Goal: Information Seeking & Learning: Learn about a topic

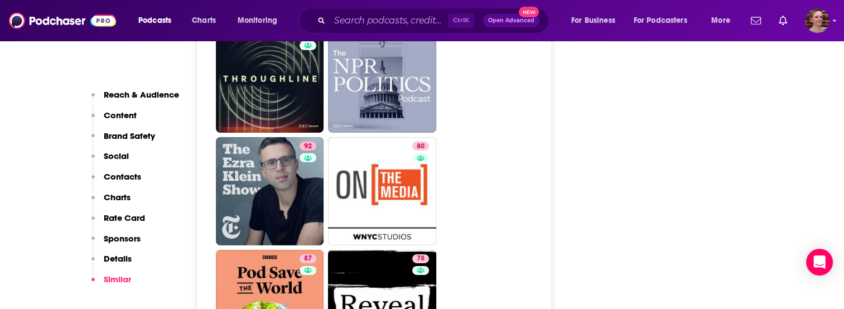
scroll to position [3528, 0]
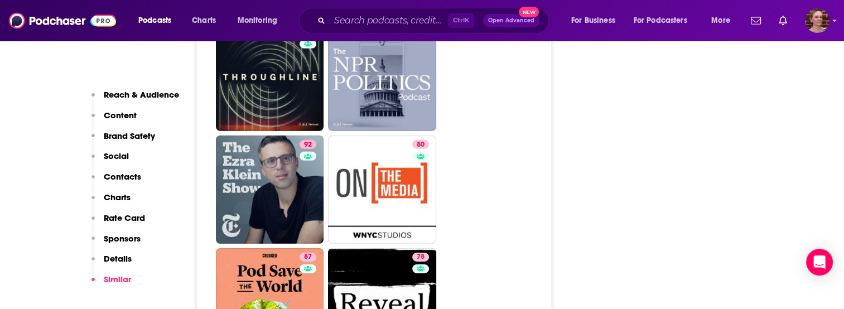
click at [190, 142] on div "Reach & Audience Content Brand Safety Social Contacts Charts Rate Card Sponsors…" at bounding box center [322, 135] width 460 height 6683
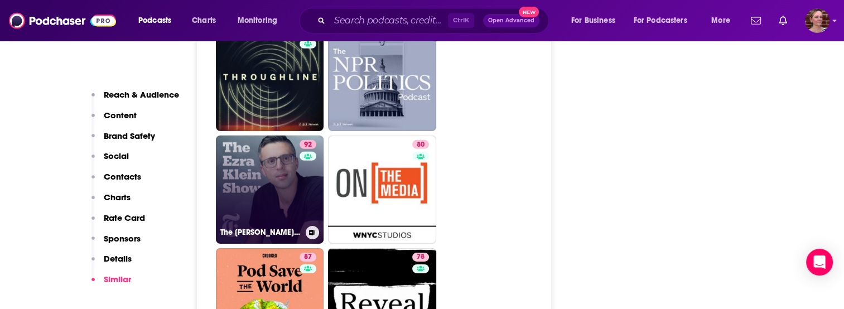
click at [257, 144] on link "92 The [PERSON_NAME] Show" at bounding box center [270, 190] width 108 height 108
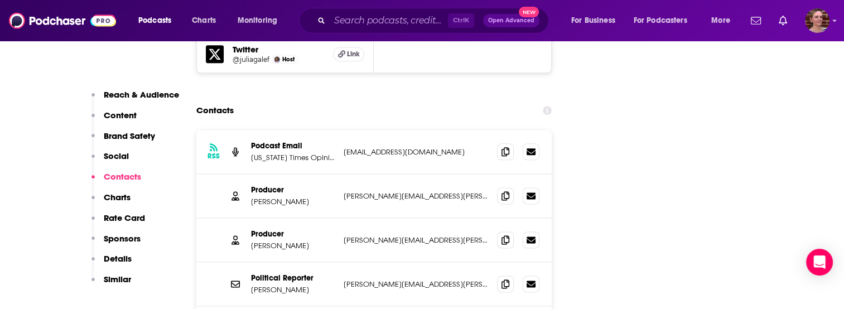
scroll to position [1403, 0]
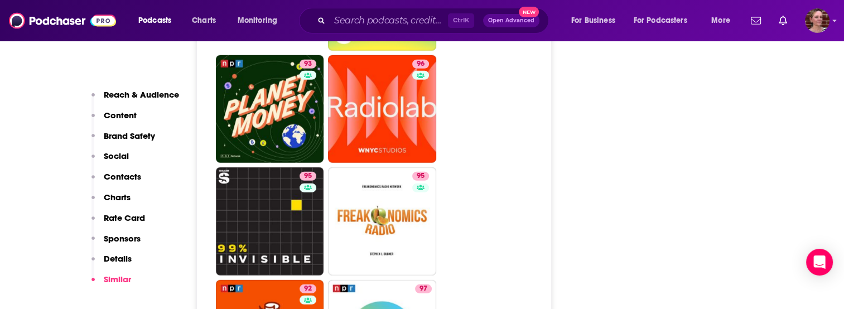
scroll to position [3046, 0]
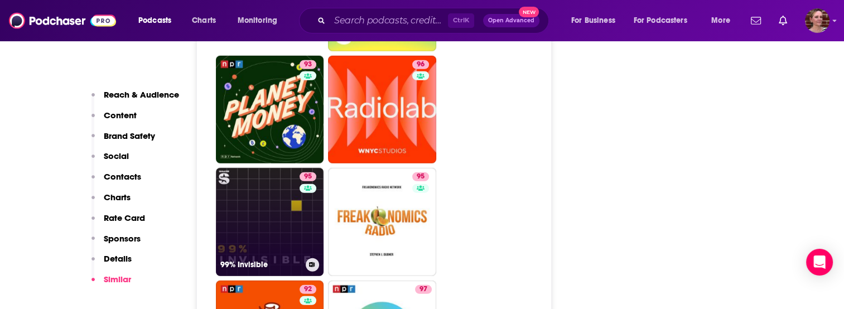
click at [254, 181] on link "95 99% Invisible" at bounding box center [270, 222] width 108 height 108
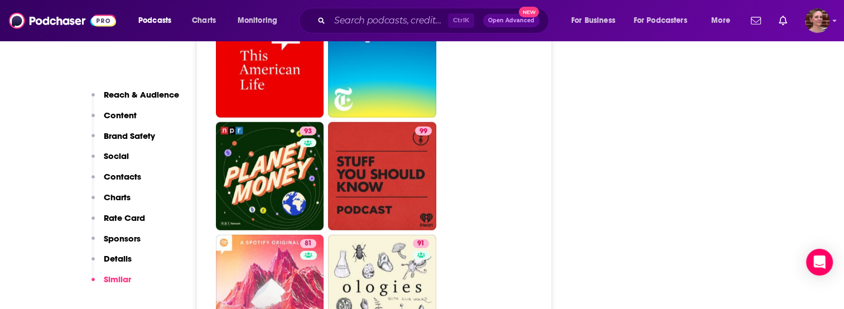
scroll to position [2831, 0]
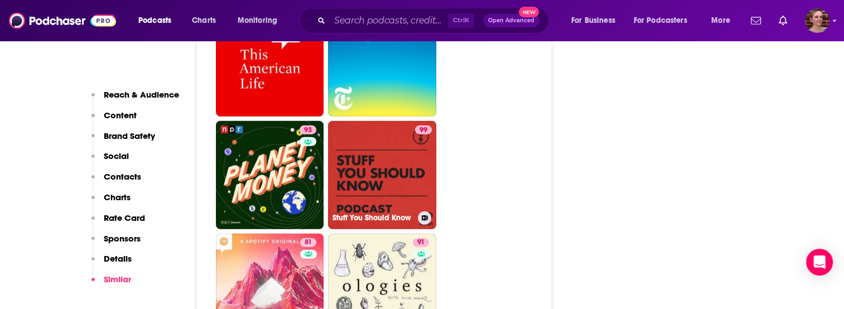
click at [396, 129] on link "99 Stuff You Should Know" at bounding box center [382, 175] width 108 height 108
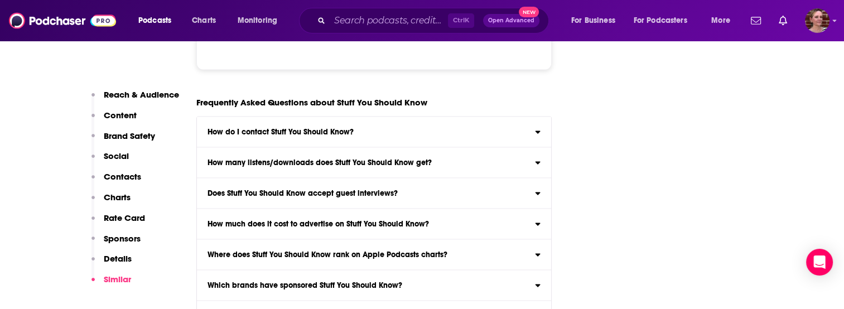
scroll to position [6406, 0]
click at [259, 179] on label "Does Stuff You Should Know accept guest interviews? Unlikely" at bounding box center [374, 194] width 355 height 31
click at [0, 0] on input "Does Stuff You Should Know accept guest interviews? Unlikely" at bounding box center [0, 0] width 0 height 0
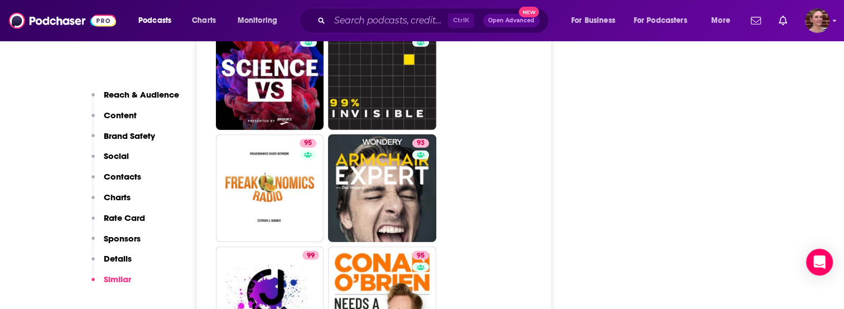
scroll to position [3426, 0]
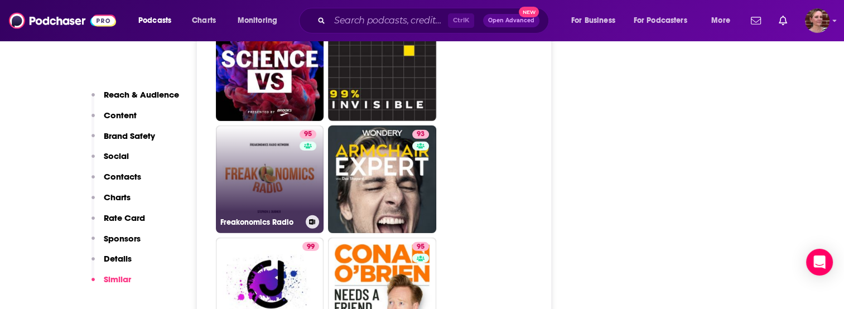
click at [255, 129] on link "95 Freakonomics Radio" at bounding box center [270, 180] width 108 height 108
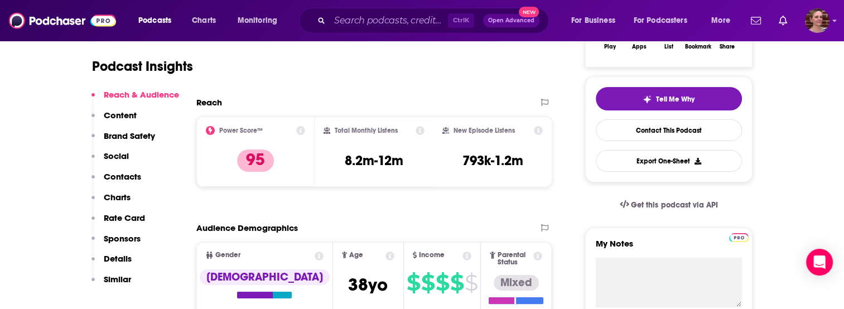
scroll to position [555, 0]
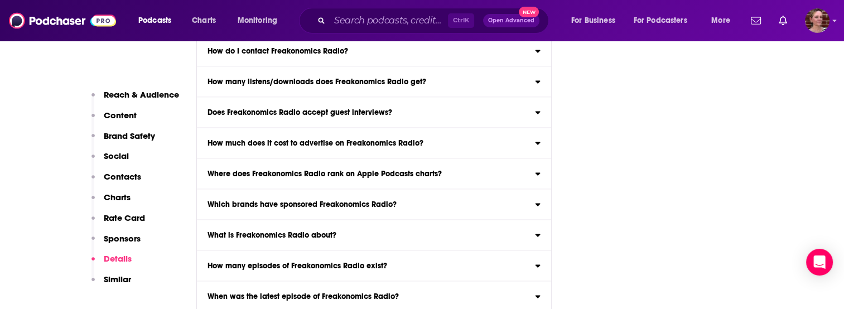
scroll to position [6407, 0]
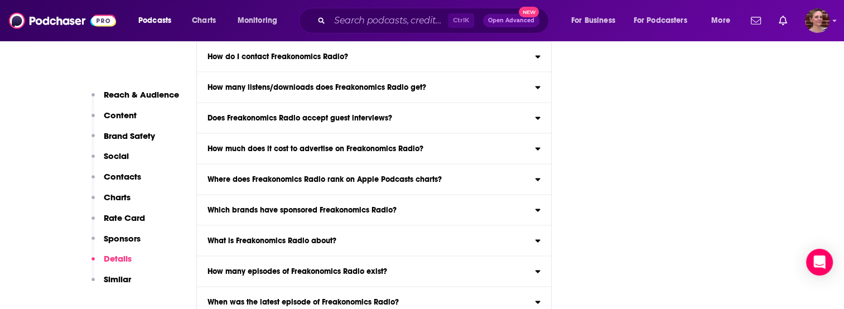
click at [342, 122] on h3 "Does Freakonomics Radio accept guest interviews?" at bounding box center [300, 118] width 185 height 8
click at [0, 0] on input "Does Freakonomics Radio accept guest interviews? Yes" at bounding box center [0, 0] width 0 height 0
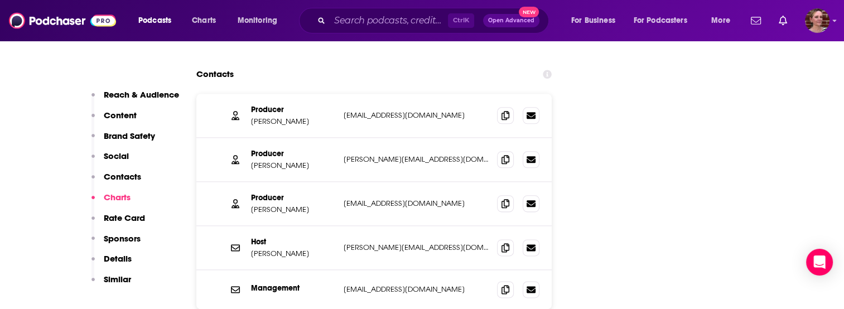
scroll to position [1360, 0]
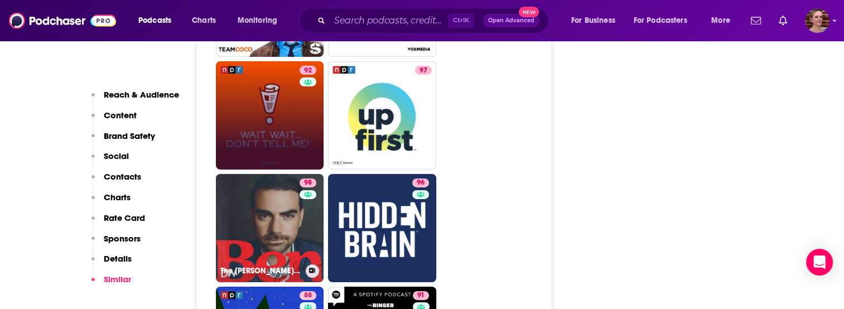
scroll to position [3602, 0]
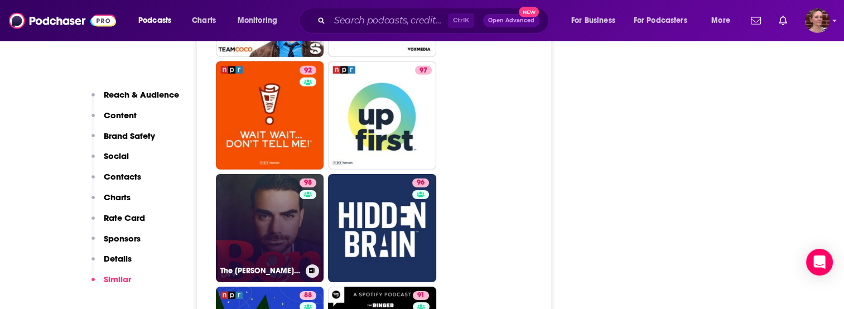
click at [268, 174] on link "98 The [PERSON_NAME] Show" at bounding box center [270, 228] width 108 height 108
type input "[URL][DOMAIN_NAME][PERSON_NAME]"
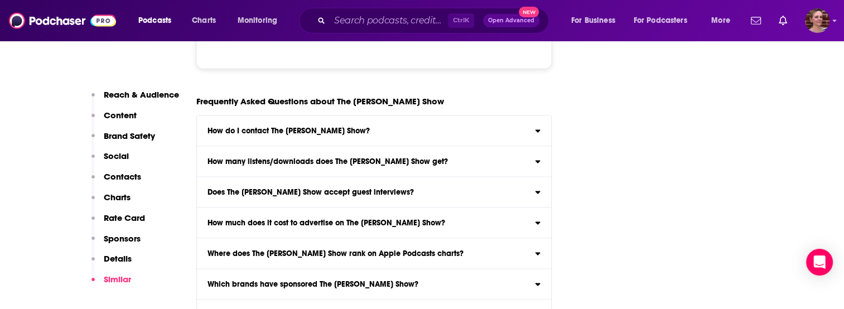
scroll to position [6449, 0]
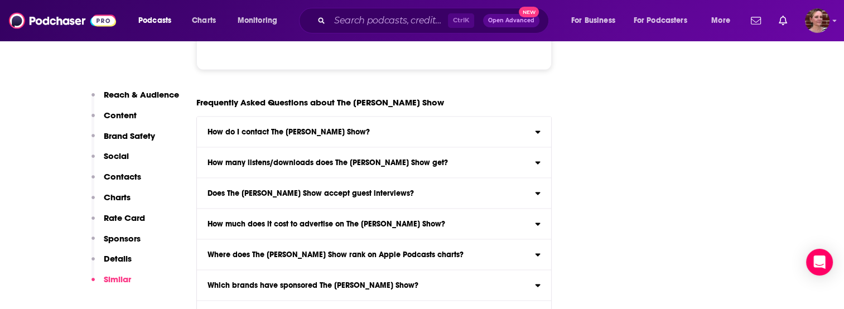
click at [296, 190] on h3 "Does The [PERSON_NAME] Show accept guest interviews?" at bounding box center [311, 194] width 206 height 8
click at [0, 0] on input "Does The [PERSON_NAME] Show accept guest interviews? Yes" at bounding box center [0, 0] width 0 height 0
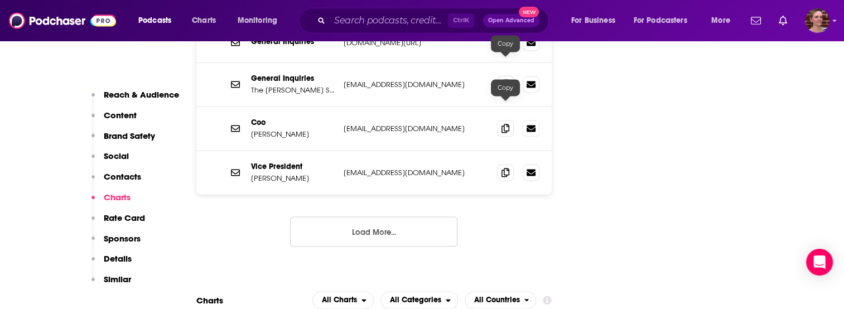
scroll to position [1415, 0]
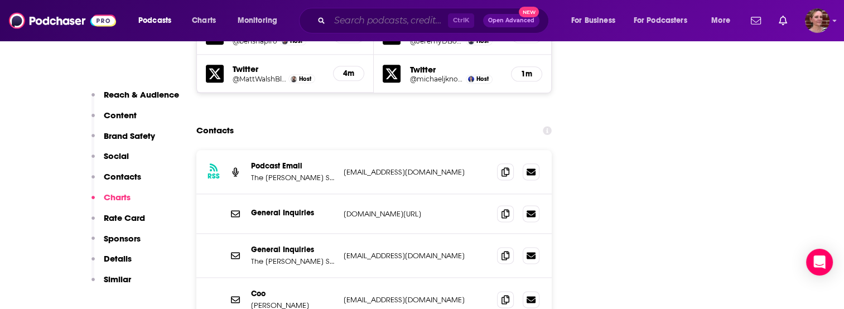
click at [391, 21] on input "Search podcasts, credits, & more..." at bounding box center [389, 21] width 118 height 18
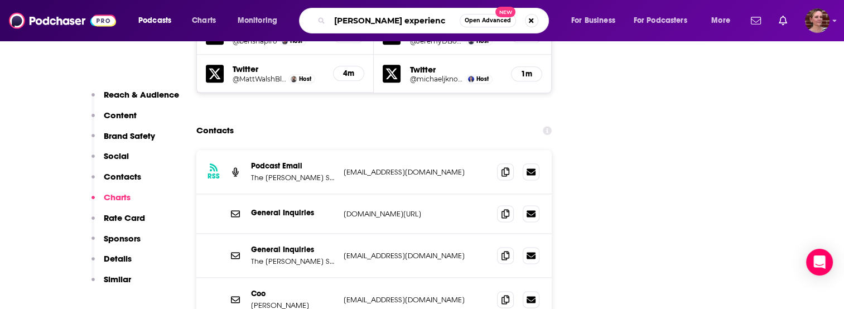
type input "[PERSON_NAME] experience"
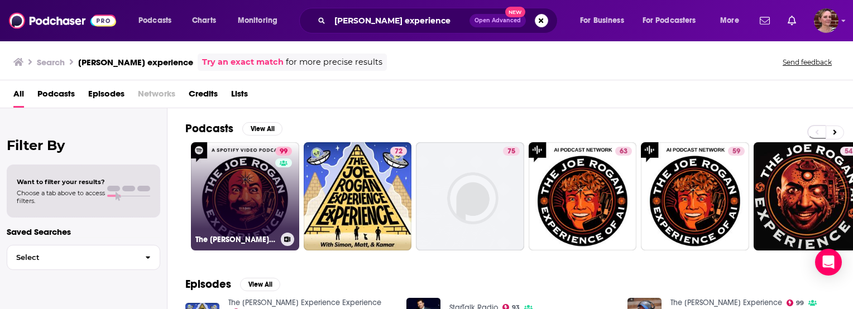
click at [254, 179] on link "99 The [PERSON_NAME] Experience" at bounding box center [245, 196] width 108 height 108
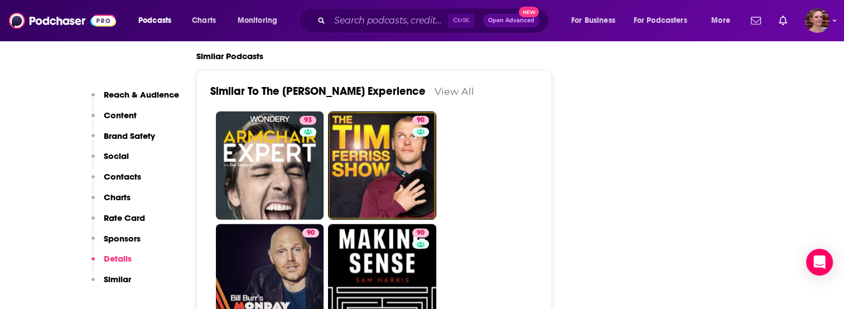
scroll to position [2854, 0]
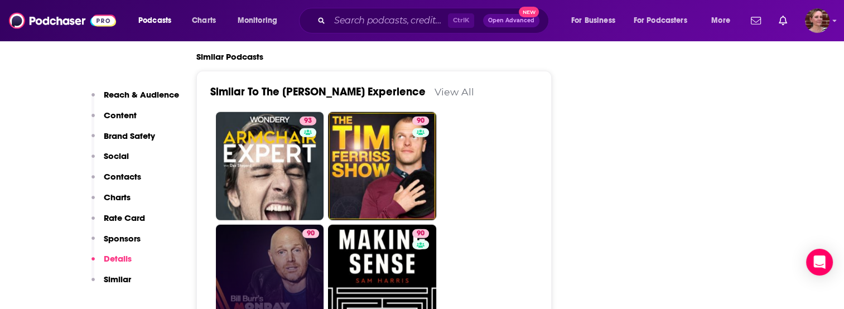
click at [281, 233] on link "90 [DATE] Morning Podcast" at bounding box center [270, 279] width 108 height 108
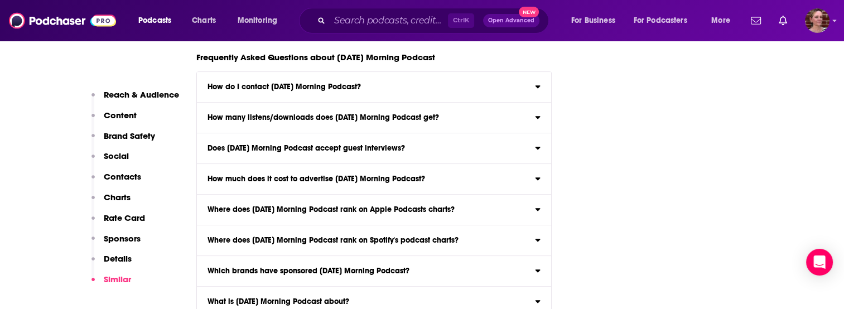
scroll to position [5169, 0]
click at [287, 298] on h3 "What is [DATE] Morning Podcast about?" at bounding box center [279, 302] width 142 height 8
click at [0, 0] on input "What is [DATE] Morning Podcast about? Here is the podcast description for [DATE…" at bounding box center [0, 0] width 0 height 0
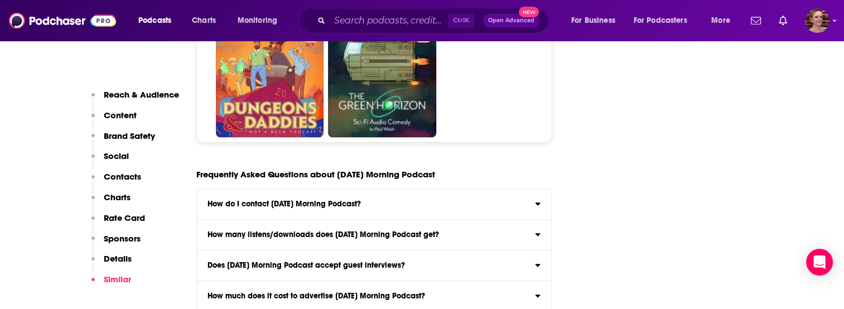
scroll to position [5049, 0]
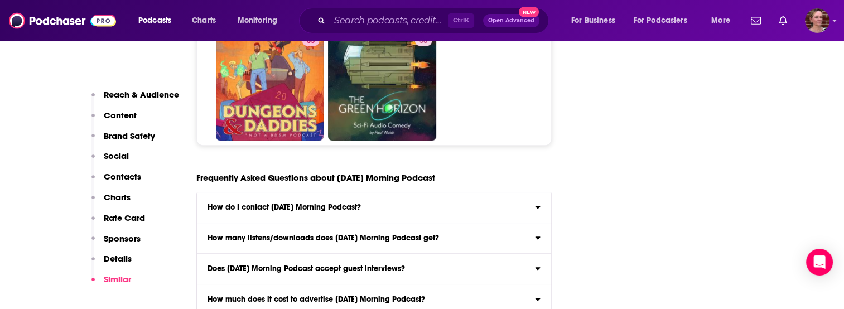
click at [277, 265] on h3 "Does [DATE] Morning Podcast accept guest interviews?" at bounding box center [307, 269] width 198 height 8
click at [0, 0] on input "Does [DATE] Morning Podcast accept guest interviews? Unlikely" at bounding box center [0, 0] width 0 height 0
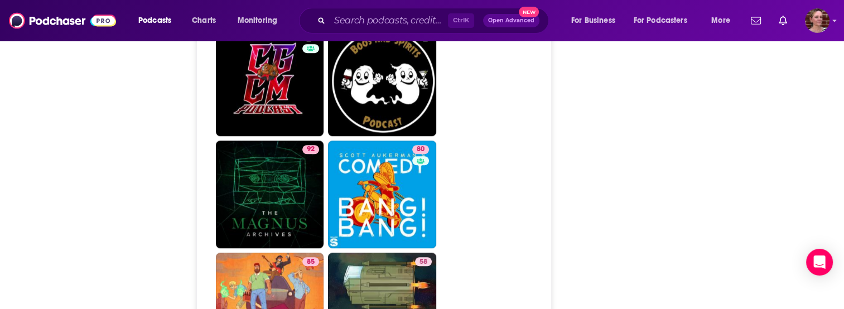
type input "[URL][DOMAIN_NAME][PERSON_NAME]"
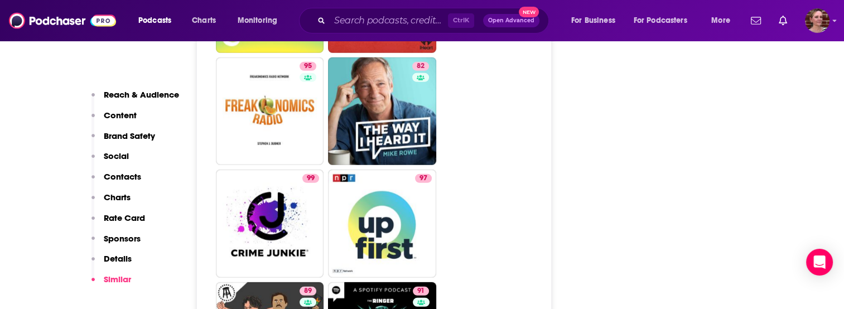
scroll to position [3046, 0]
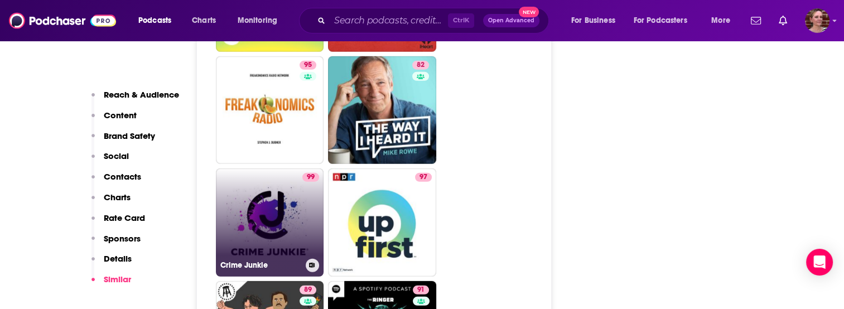
click at [271, 191] on link "99 Crime Junkie" at bounding box center [270, 223] width 108 height 108
type input "[URL][DOMAIN_NAME]"
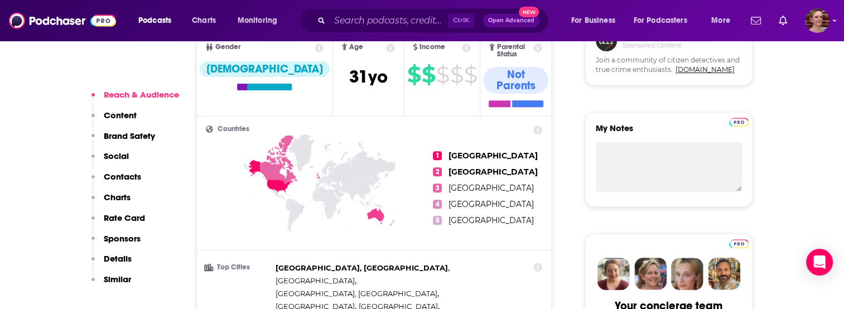
scroll to position [443, 0]
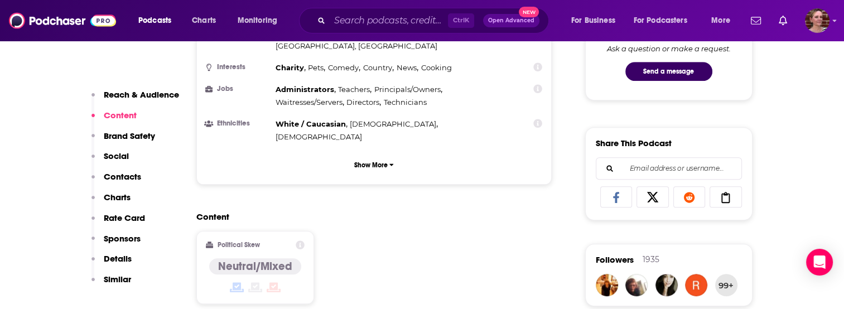
drag, startPoint x: 42, startPoint y: 177, endPoint x: 396, endPoint y: 218, distance: 355.5
click at [396, 218] on div "Content Political Skew Neutral/Mixed" at bounding box center [374, 262] width 356 height 102
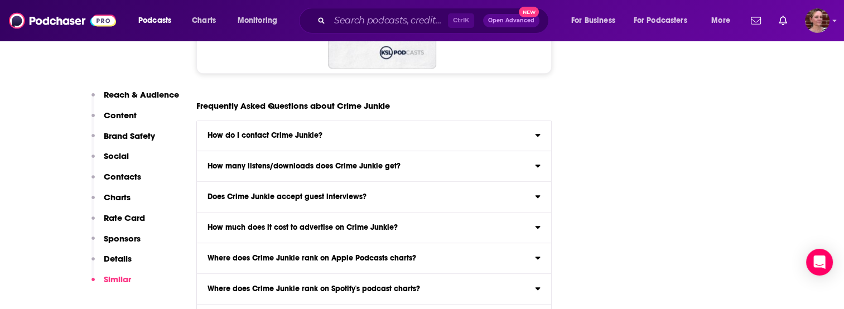
scroll to position [5352, 0]
click at [435, 182] on label "Does Crime Junkie accept guest interviews? Unlikely" at bounding box center [374, 197] width 355 height 31
click at [0, 0] on input "Does Crime Junkie accept guest interviews? Unlikely" at bounding box center [0, 0] width 0 height 0
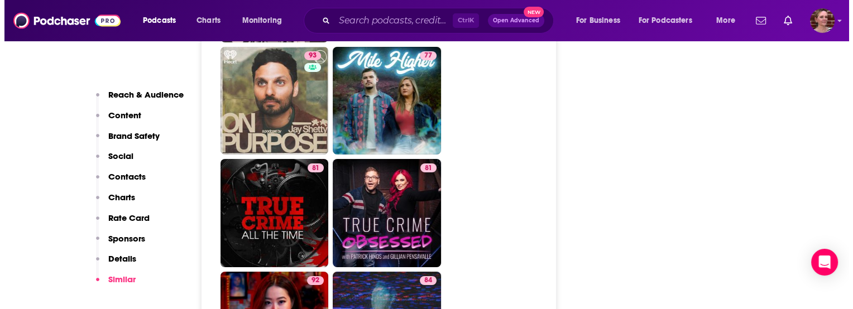
scroll to position [0, 0]
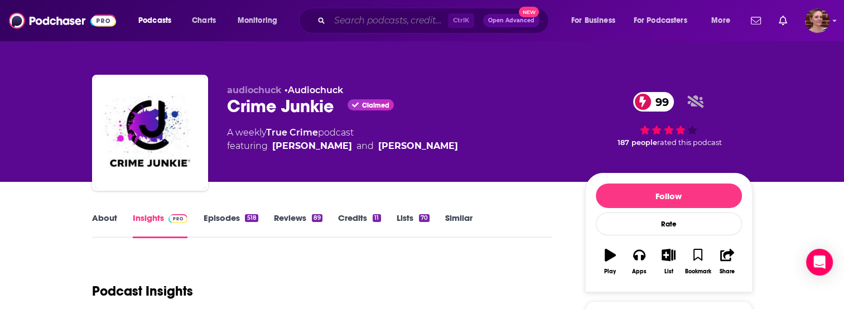
click at [355, 18] on input "Search podcasts, credits, & more..." at bounding box center [389, 21] width 118 height 18
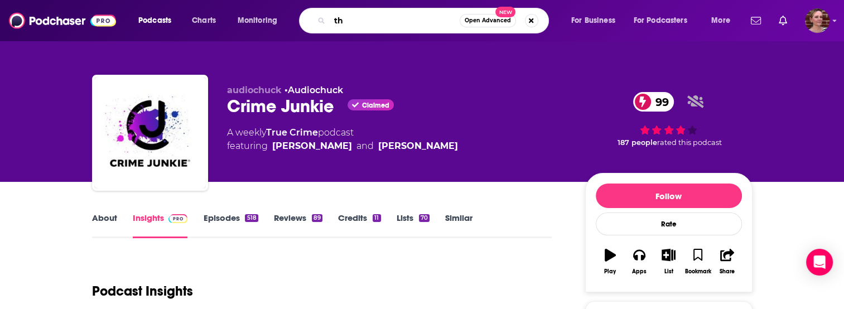
type input "t"
type input "the prosecutors"
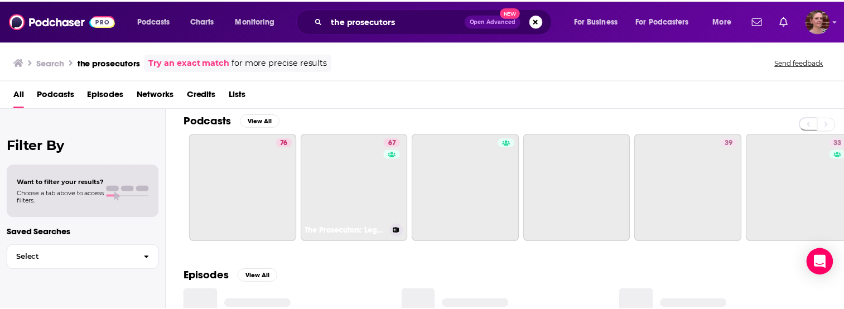
scroll to position [2, 0]
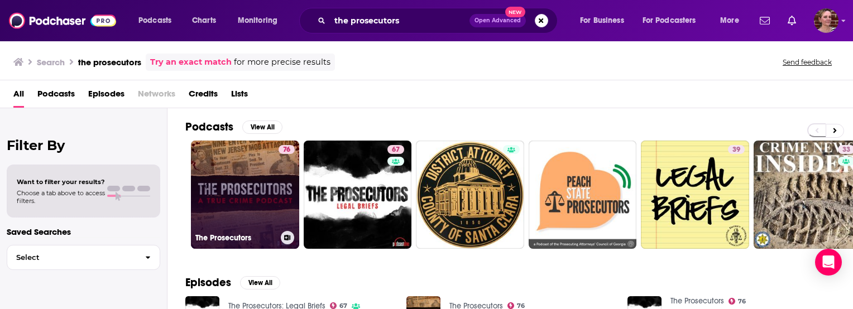
click at [257, 195] on link "76 The Prosecutors" at bounding box center [245, 195] width 108 height 108
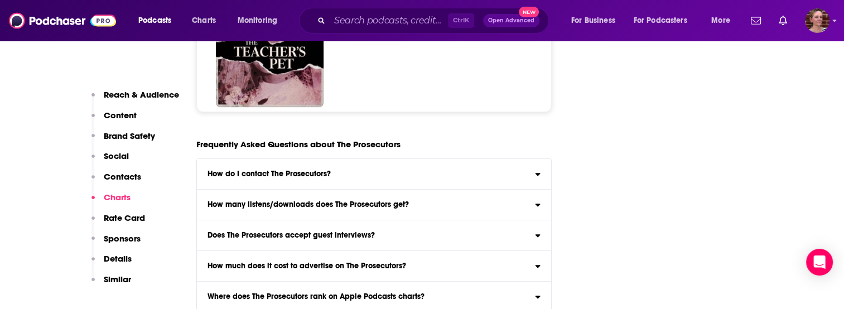
scroll to position [4973, 0]
click at [413, 220] on label "Does The Prosecutors accept guest interviews? Unlikely" at bounding box center [374, 235] width 355 height 31
click at [0, 0] on input "Does The Prosecutors accept guest interviews? Unlikely" at bounding box center [0, 0] width 0 height 0
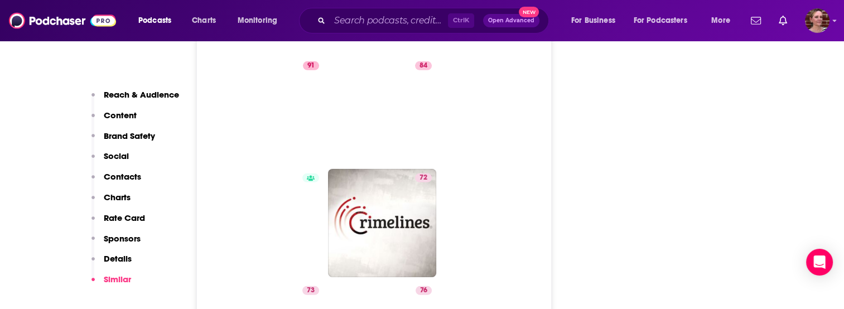
scroll to position [3338, 0]
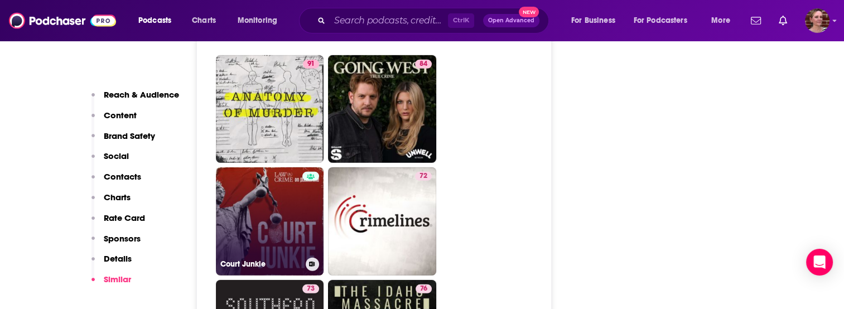
click at [279, 167] on link "Court Junkie" at bounding box center [270, 221] width 108 height 108
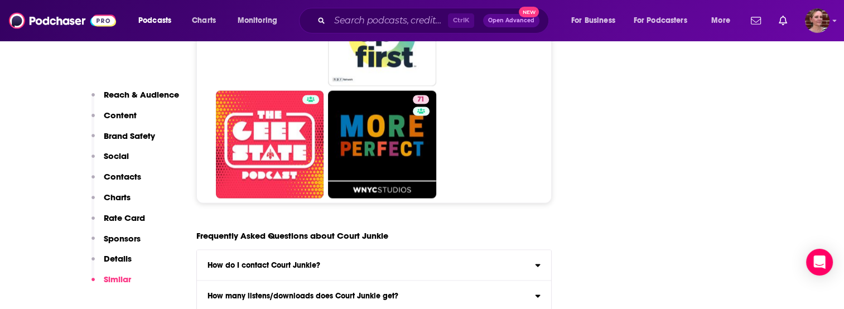
scroll to position [6330, 0]
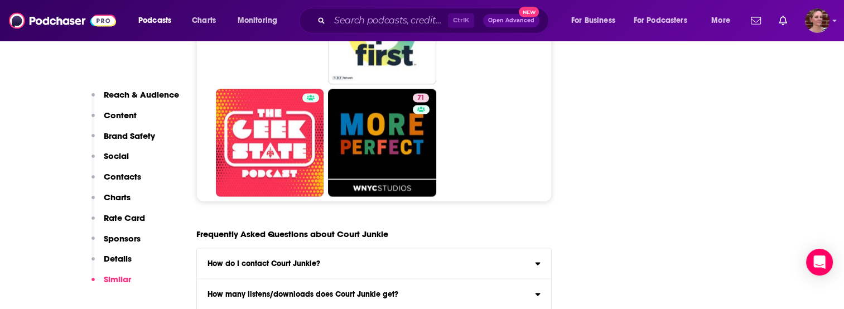
click at [0, 0] on input "Does Court Junkie accept guest interviews? Yes" at bounding box center [0, 0] width 0 height 0
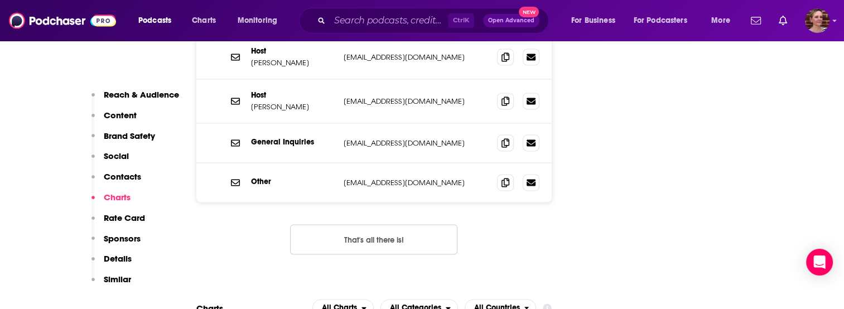
scroll to position [1608, 0]
click at [117, 280] on p "Similar" at bounding box center [117, 279] width 27 height 11
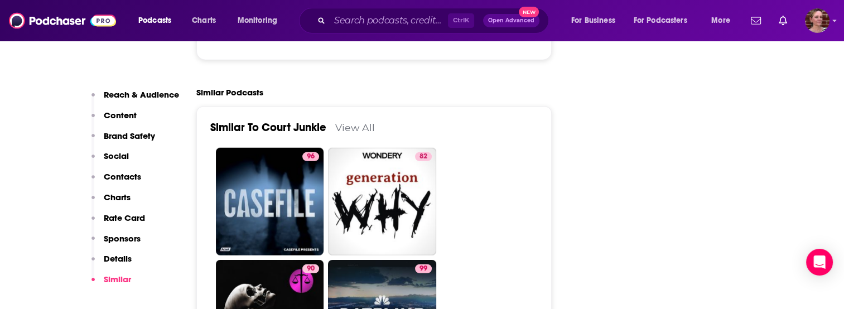
scroll to position [2936, 0]
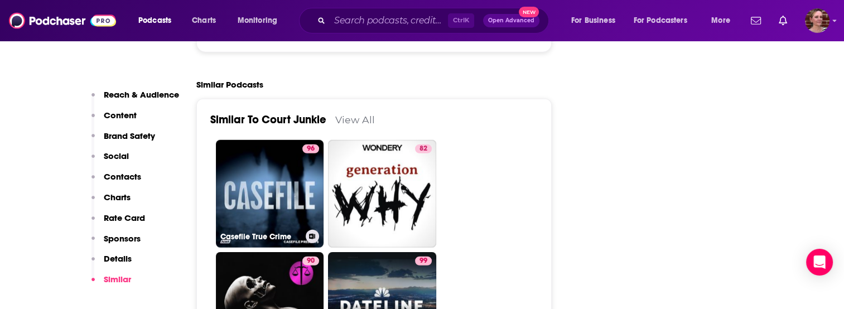
click at [231, 142] on link "96 Casefile True Crime" at bounding box center [270, 194] width 108 height 108
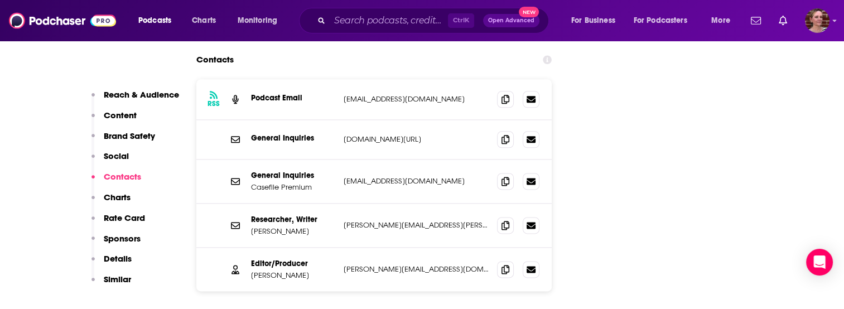
scroll to position [1430, 0]
click at [127, 261] on p "Details" at bounding box center [118, 258] width 28 height 11
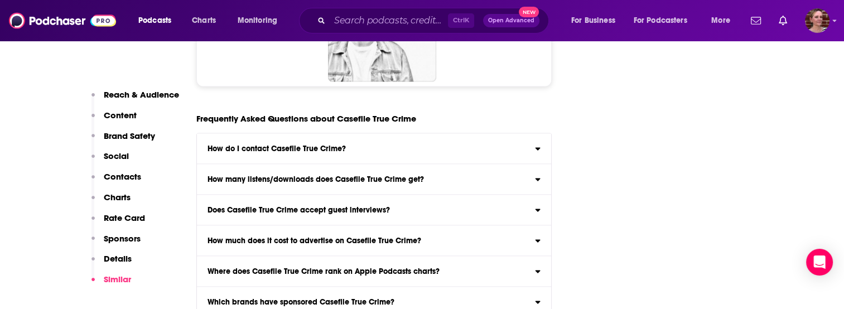
scroll to position [6203, 0]
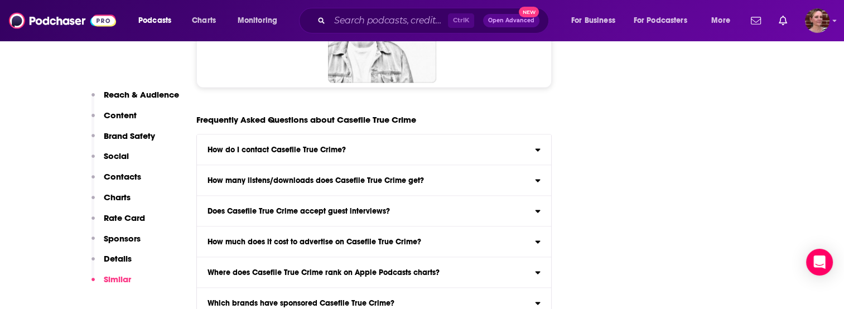
click at [295, 207] on h3 "Does Casefile True Crime accept guest interviews?" at bounding box center [299, 211] width 182 height 8
click at [0, 0] on input "Does Casefile True Crime accept guest interviews? Unlikely" at bounding box center [0, 0] width 0 height 0
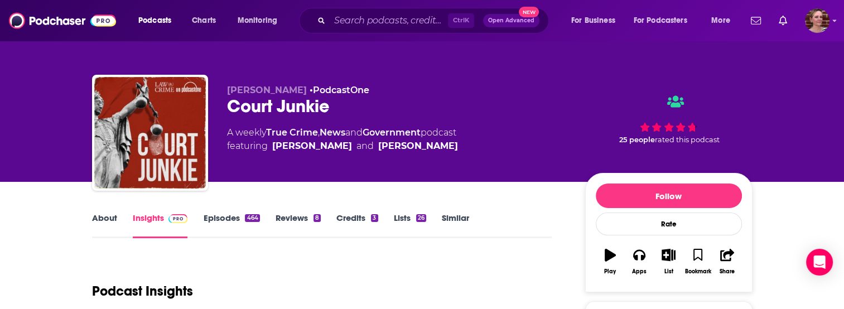
scroll to position [26, 0]
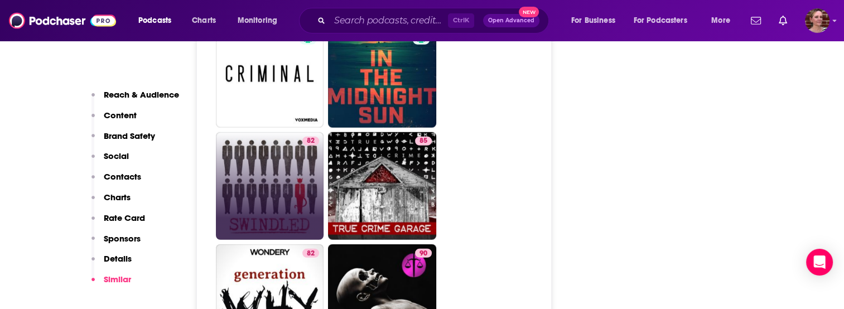
scroll to position [2924, 0]
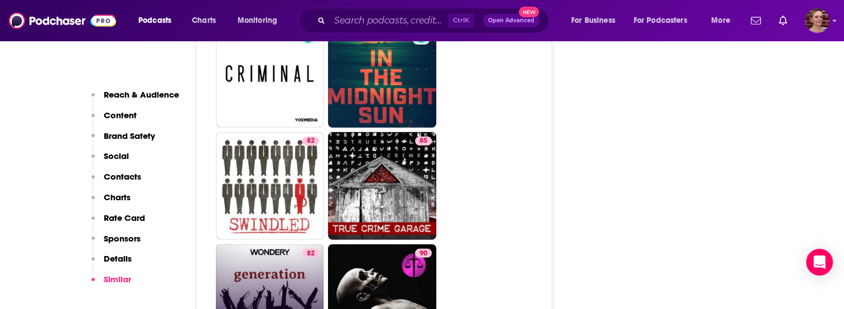
click at [252, 244] on link "82 The Generation Why Podcast" at bounding box center [270, 298] width 108 height 108
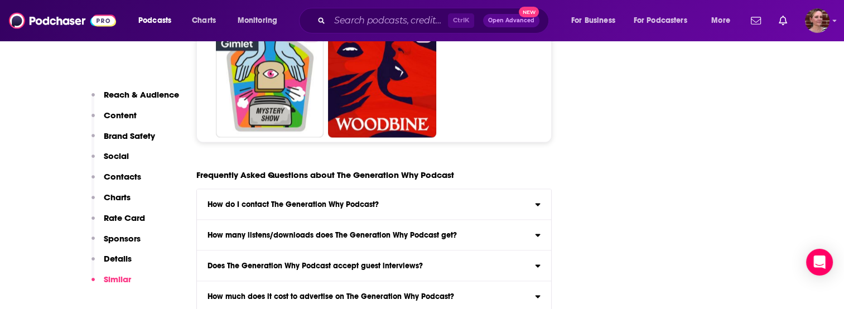
scroll to position [6309, 0]
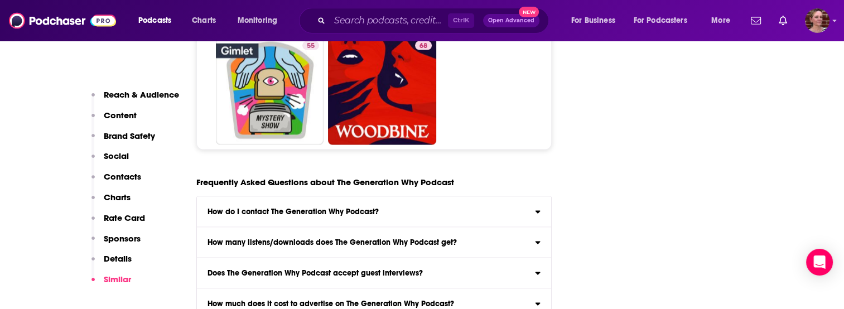
click at [232, 269] on h3 "Does The Generation Why Podcast accept guest interviews?" at bounding box center [315, 273] width 215 height 8
click at [0, 0] on input "Does The Generation Why Podcast accept guest interviews?" at bounding box center [0, 0] width 0 height 0
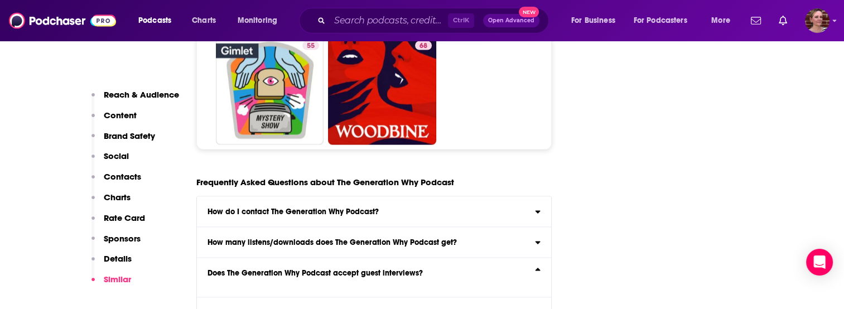
click at [342, 269] on h3 "Does The Generation Why Podcast accept guest interviews?" at bounding box center [315, 273] width 215 height 8
click at [0, 0] on input "Does The Generation Why Podcast accept guest interviews?" at bounding box center [0, 0] width 0 height 0
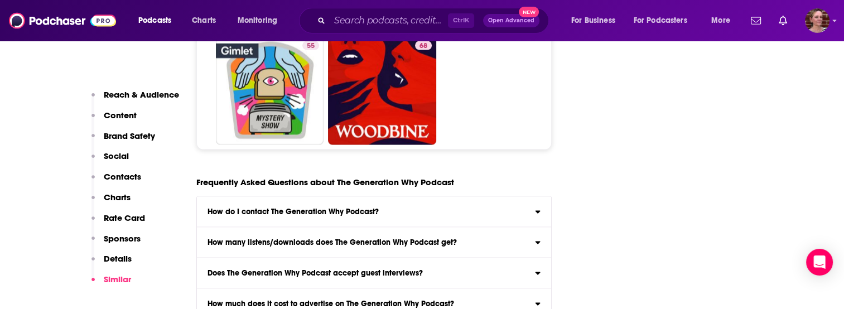
click at [342, 269] on h3 "Does The Generation Why Podcast accept guest interviews?" at bounding box center [315, 273] width 215 height 8
click at [0, 0] on input "Does The Generation Why Podcast accept guest interviews?" at bounding box center [0, 0] width 0 height 0
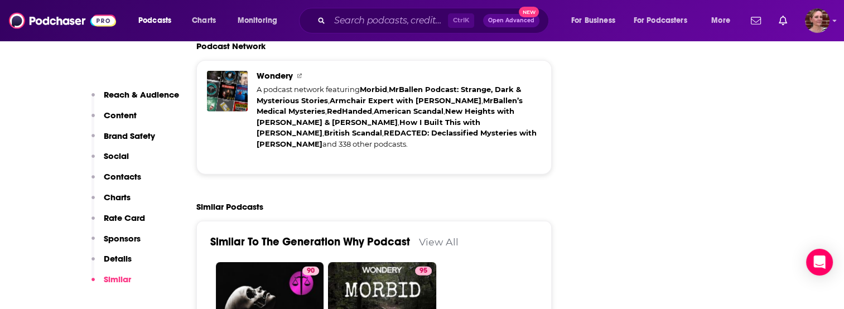
scroll to position [2735, 0]
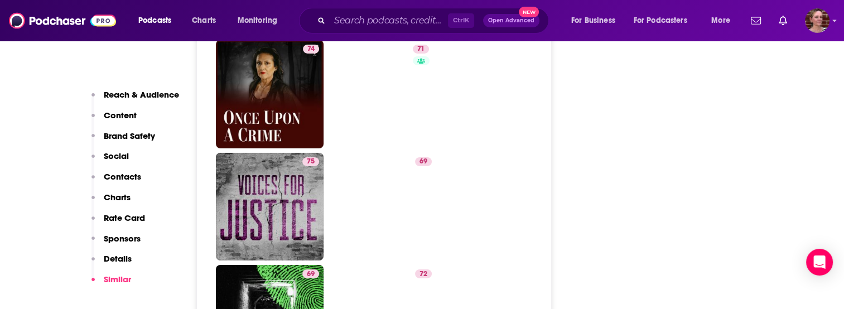
scroll to position [3702, 0]
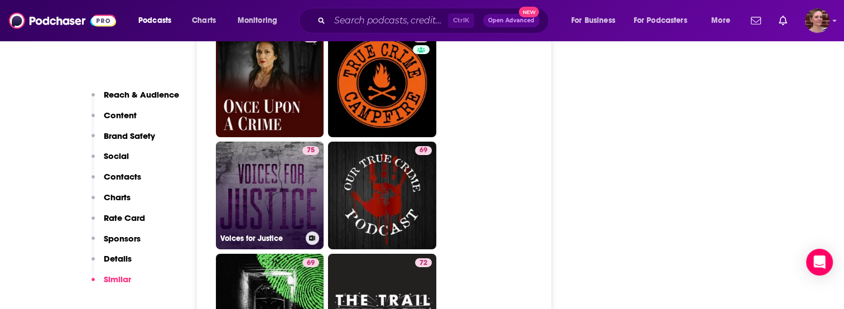
click at [273, 142] on link "75 Voices for Justice" at bounding box center [270, 196] width 108 height 108
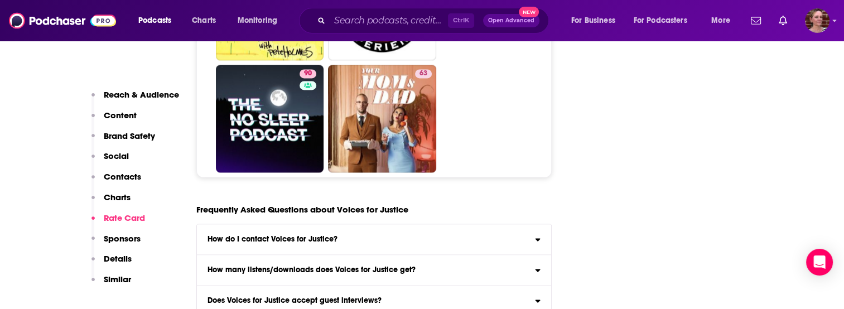
scroll to position [6011, 0]
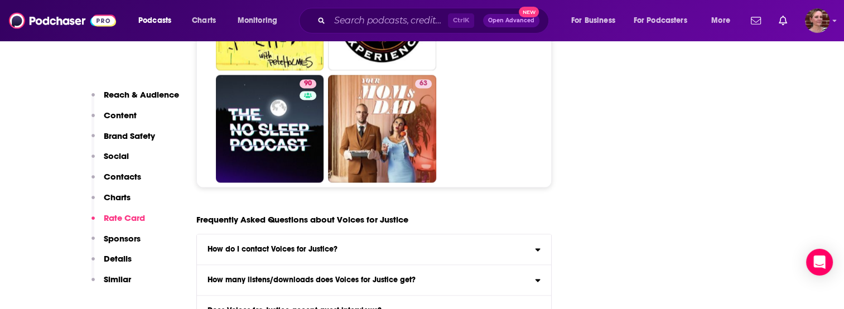
drag, startPoint x: 849, startPoint y: 280, endPoint x: 344, endPoint y: 253, distance: 505.7
click at [344, 307] on h3 "Does Voices for Justice accept guest interviews?" at bounding box center [295, 311] width 174 height 8
click at [0, 0] on input "Does Voices for Justice accept guest interviews? Unlikely" at bounding box center [0, 0] width 0 height 0
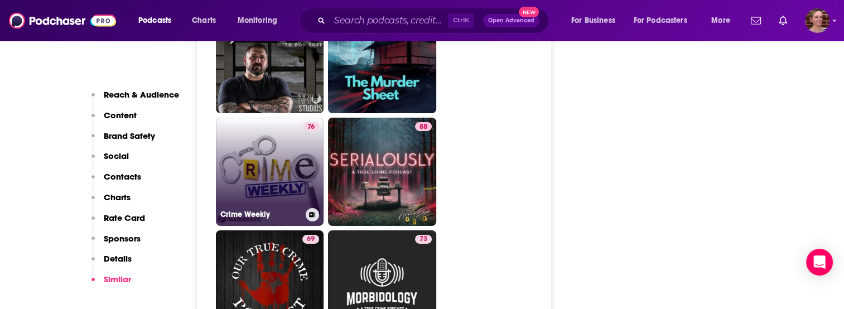
scroll to position [3845, 0]
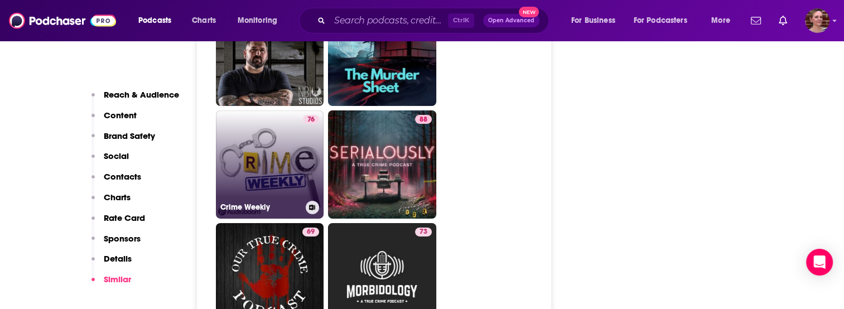
click at [239, 110] on link "76 Crime Weekly" at bounding box center [270, 164] width 108 height 108
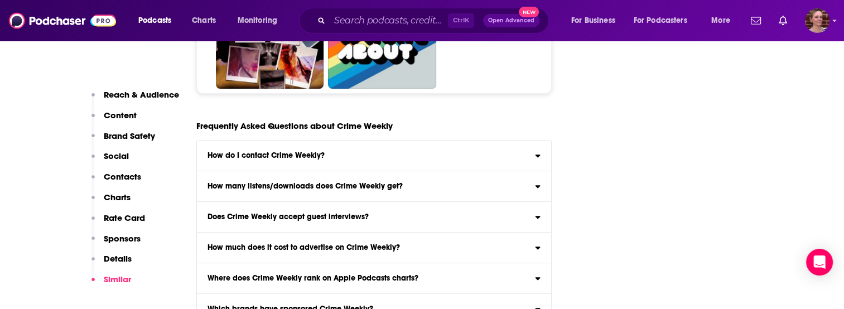
scroll to position [4963, 0]
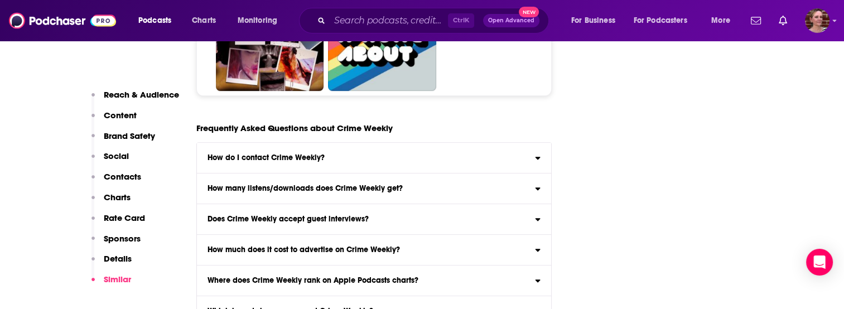
click at [267, 215] on h3 "Does Crime Weekly accept guest interviews?" at bounding box center [288, 219] width 161 height 8
click at [0, 0] on input "Does Crime Weekly accept guest interviews? Unlikely" at bounding box center [0, 0] width 0 height 0
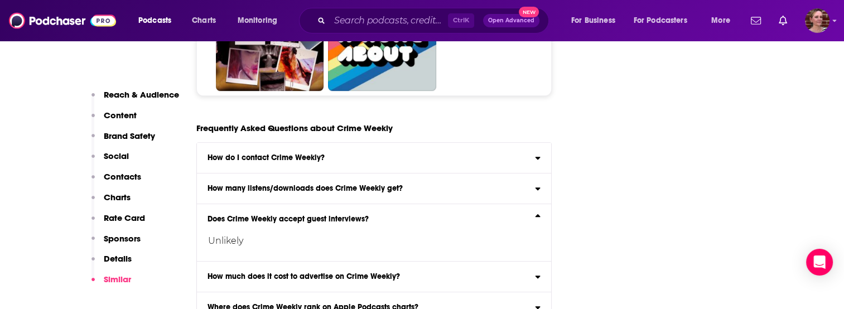
type input "[URL][DOMAIN_NAME]"
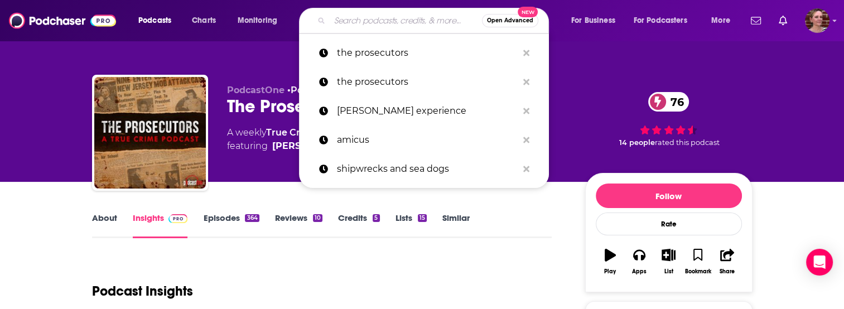
click at [346, 17] on input "Search podcasts, credits, & more..." at bounding box center [406, 21] width 152 height 18
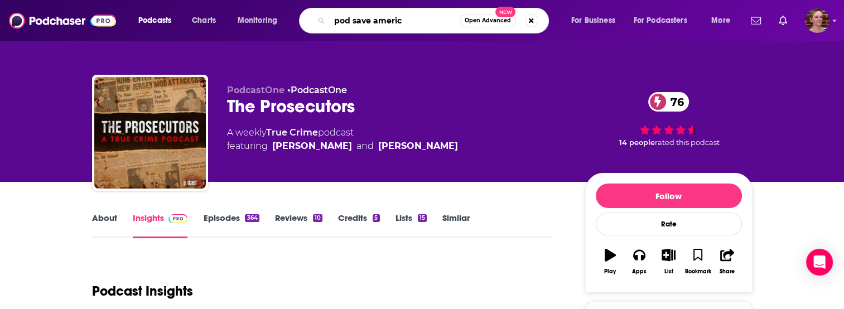
type input "pod save america"
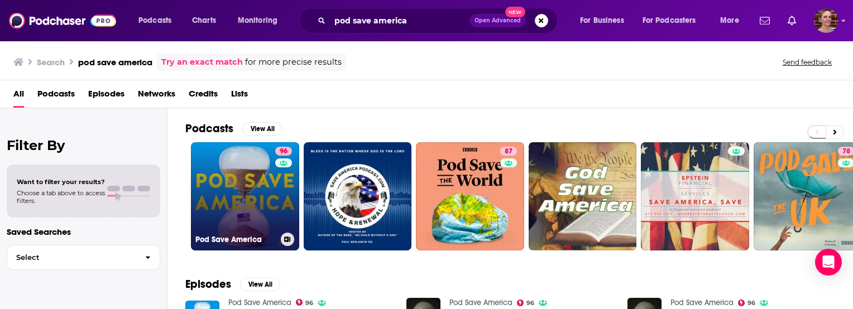
click at [209, 191] on link "96 Pod Save America" at bounding box center [245, 196] width 108 height 108
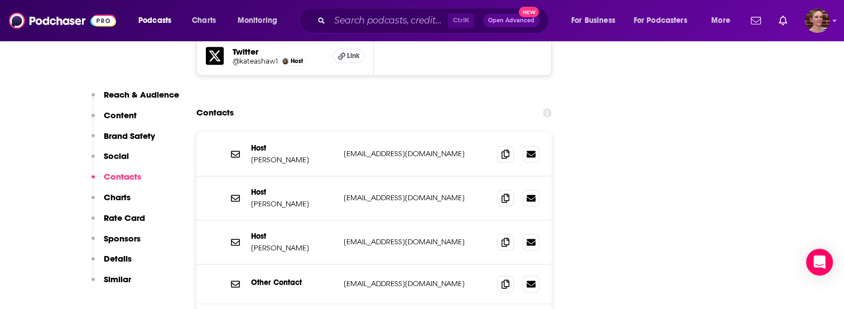
scroll to position [1501, 0]
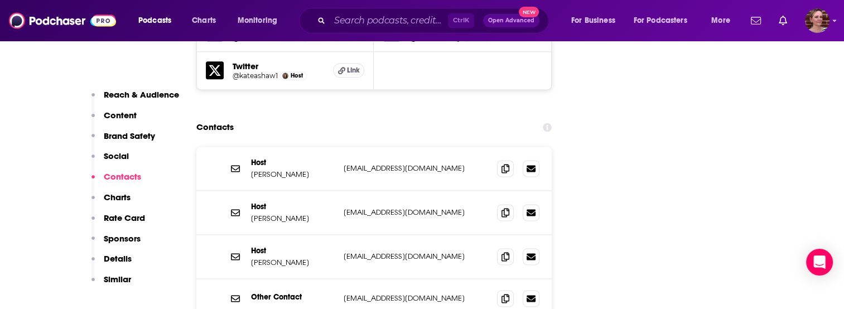
drag, startPoint x: 16, startPoint y: 142, endPoint x: 166, endPoint y: 162, distance: 151.9
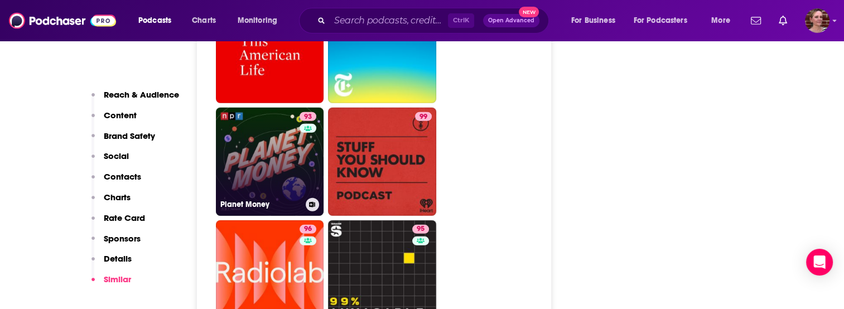
scroll to position [3091, 0]
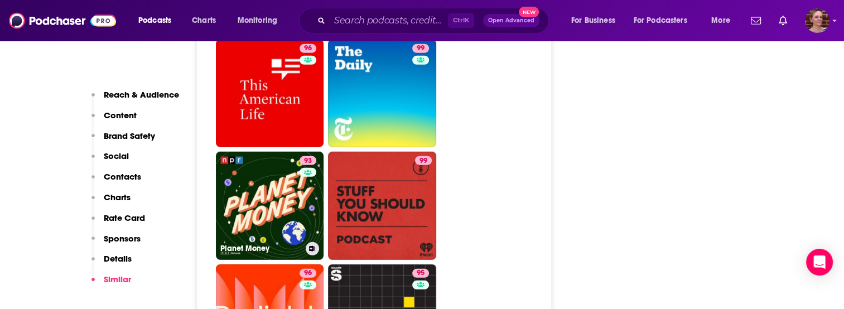
click at [273, 152] on link "93 Planet Money" at bounding box center [270, 206] width 108 height 108
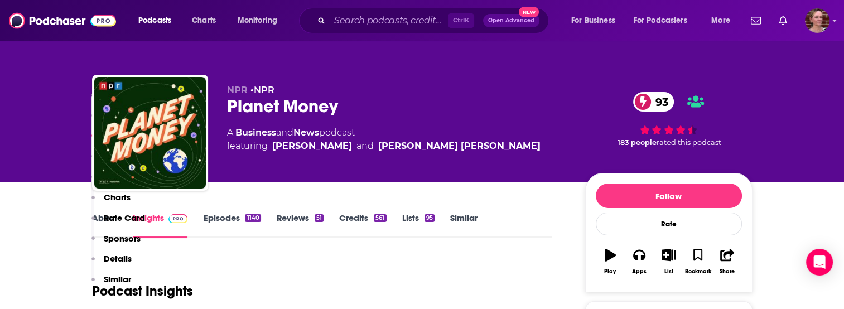
drag, startPoint x: 75, startPoint y: 231, endPoint x: 64, endPoint y: 287, distance: 57.5
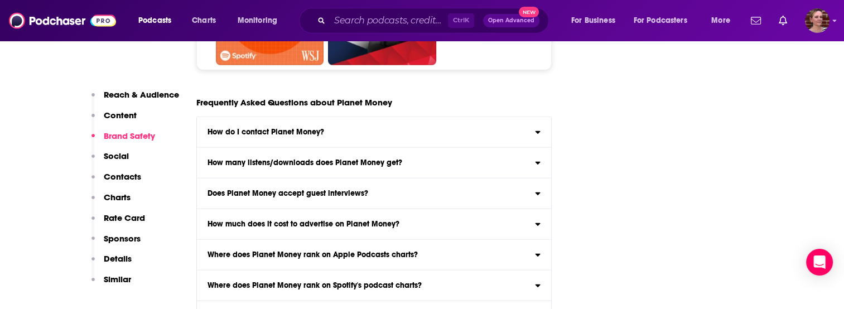
scroll to position [7017, 0]
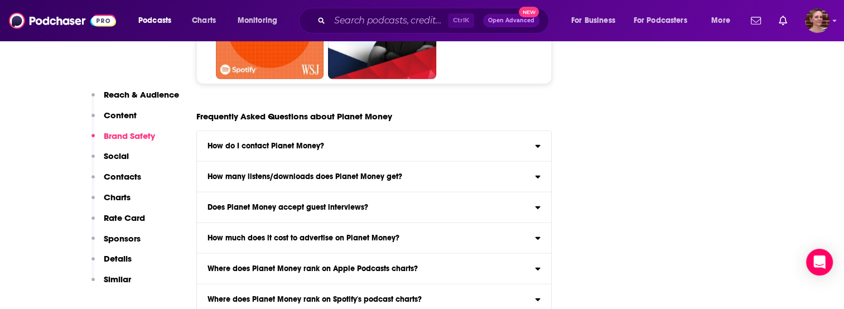
click at [373, 204] on div "Does Planet Money accept guest interviews?" at bounding box center [374, 208] width 355 height 8
click at [0, 0] on input "Does Planet Money accept guest interviews? Yes" at bounding box center [0, 0] width 0 height 0
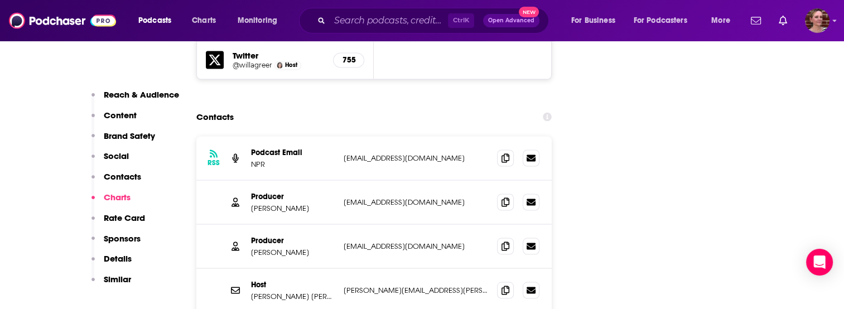
scroll to position [2031, 0]
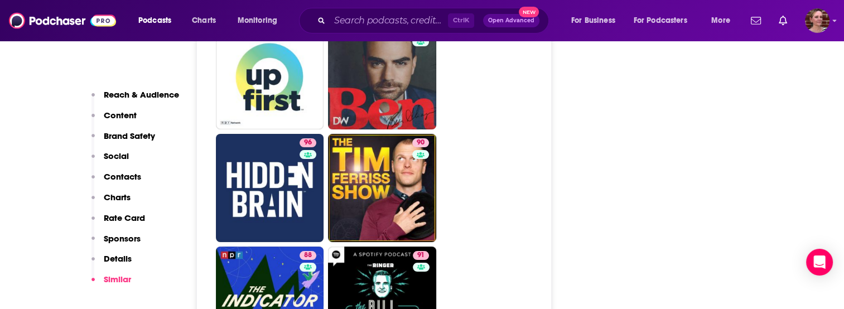
scroll to position [4299, 0]
click at [257, 133] on link "96 Hidden Brain" at bounding box center [270, 187] width 108 height 108
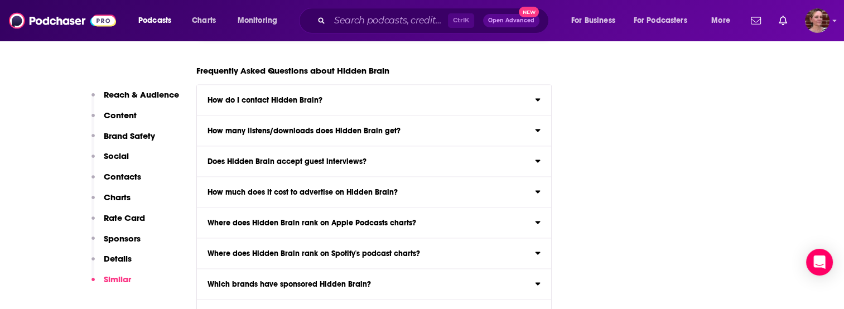
scroll to position [6420, 0]
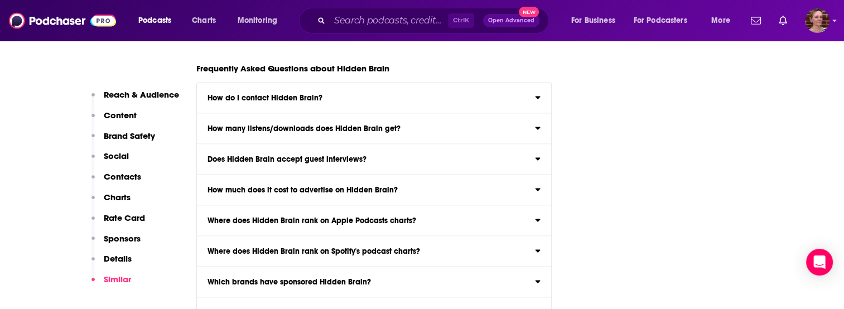
click at [259, 156] on h3 "Does Hidden Brain accept guest interviews?" at bounding box center [287, 160] width 159 height 8
click at [0, 0] on input "Does Hidden Brain accept guest interviews? Yes" at bounding box center [0, 0] width 0 height 0
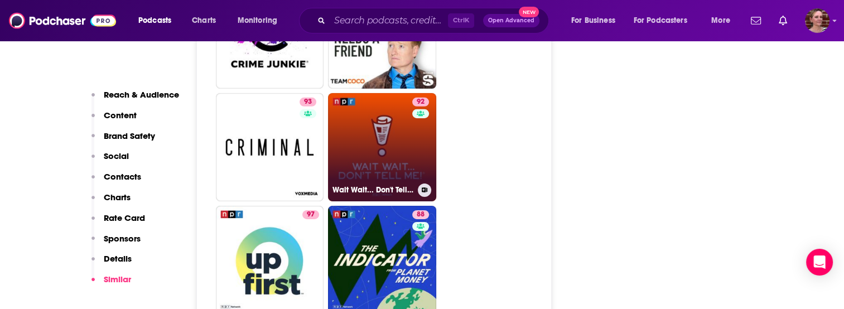
scroll to position [3607, 0]
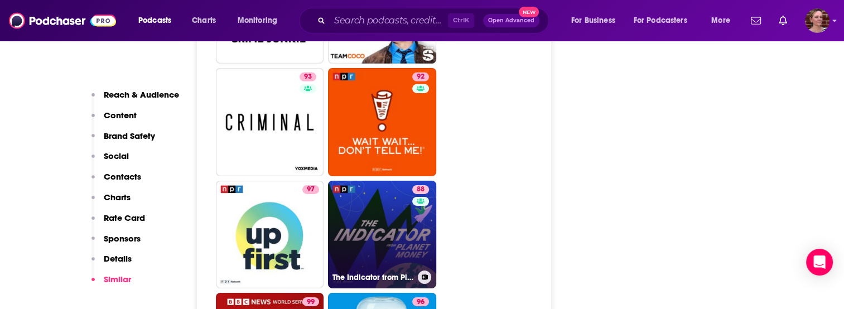
click at [402, 181] on link "88 The Indicator from Planet Money" at bounding box center [382, 235] width 108 height 108
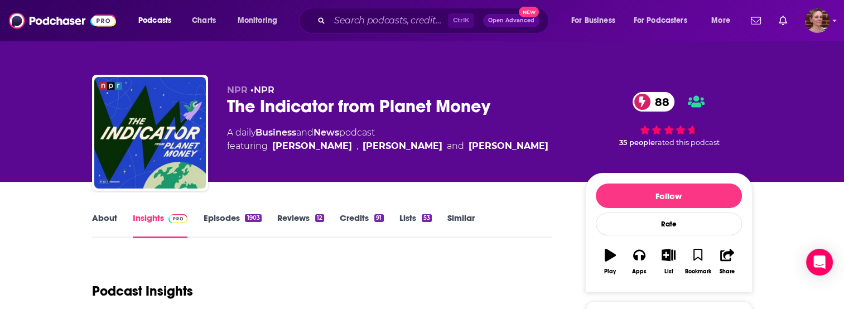
scroll to position [186, 0]
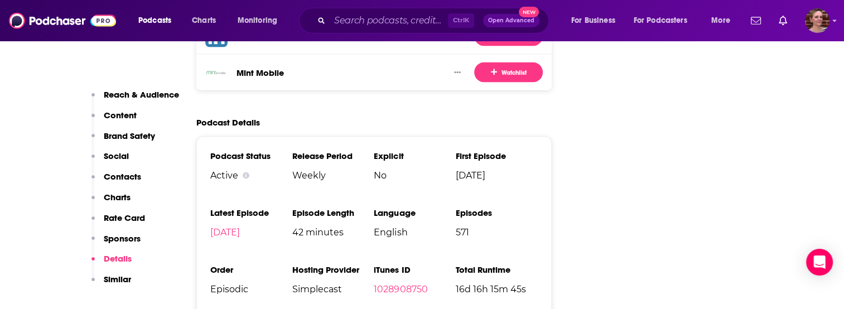
scroll to position [2389, 0]
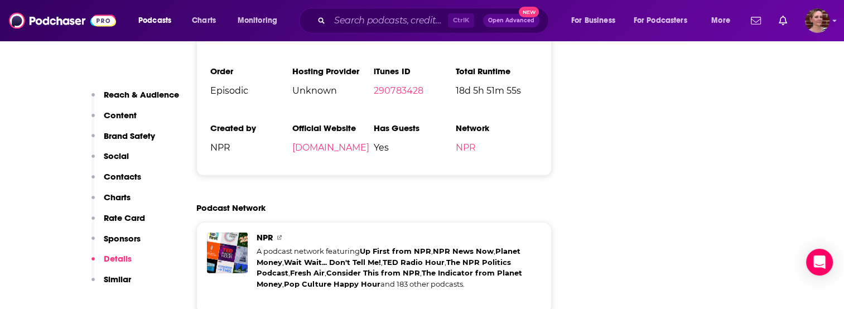
scroll to position [3244, 0]
type input "[URL][DOMAIN_NAME]"
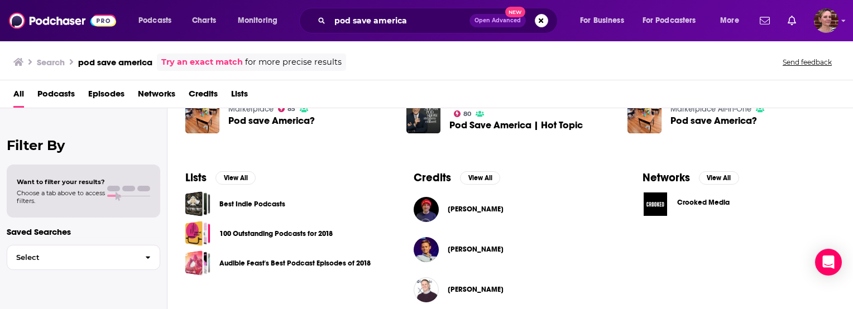
scroll to position [321, 0]
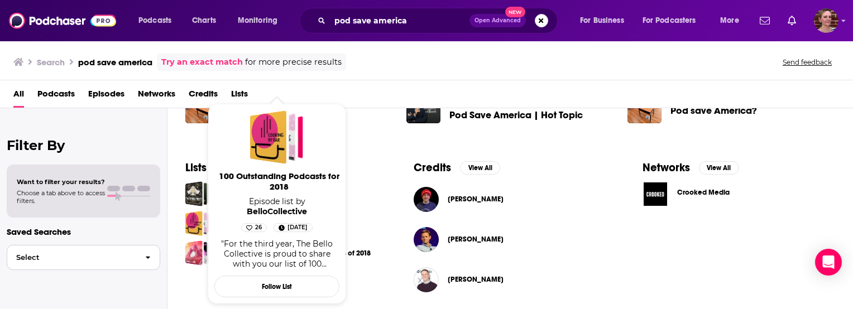
click at [134, 270] on button "Select" at bounding box center [83, 257] width 153 height 25
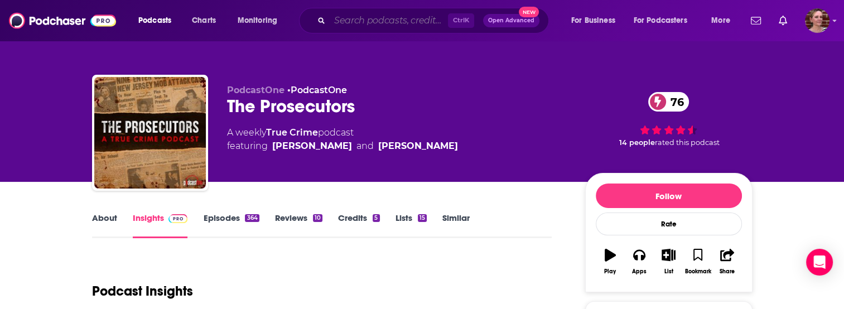
click at [332, 18] on input "Search podcasts, credits, & more..." at bounding box center [389, 21] width 118 height 18
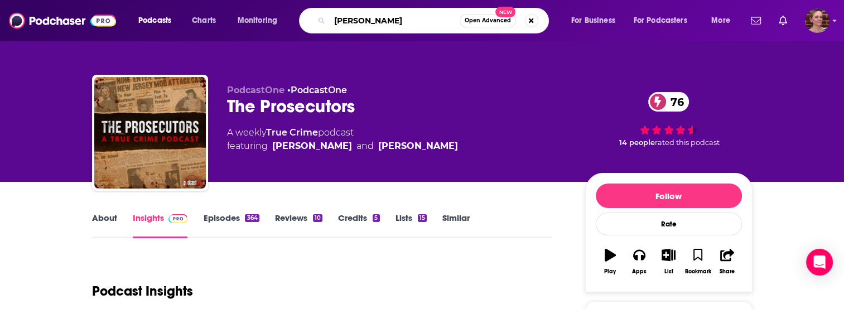
type input "[PERSON_NAME]"
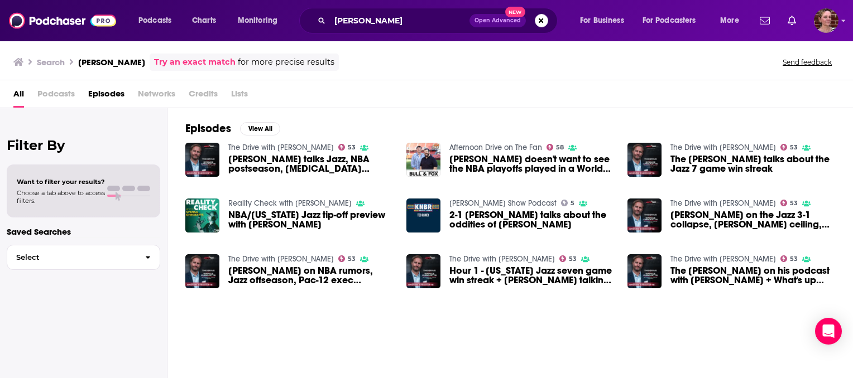
click at [62, 93] on span "Podcasts" at bounding box center [55, 96] width 37 height 23
click at [55, 95] on span "Podcasts" at bounding box center [55, 96] width 37 height 23
click at [179, 62] on link "Try an exact match" at bounding box center [194, 62] width 81 height 13
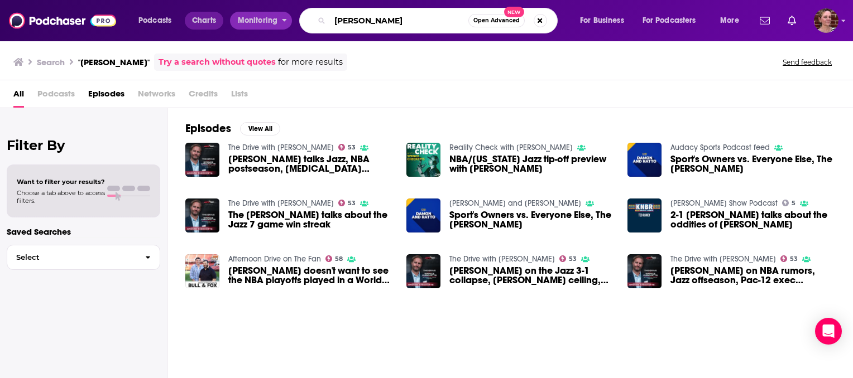
drag, startPoint x: 406, startPoint y: 23, endPoint x: 220, endPoint y: 23, distance: 186.4
click at [220, 23] on div "Podcasts Charts Monitoring [PERSON_NAME] Open Advanced New For Business For Pod…" at bounding box center [440, 21] width 619 height 26
